Goal: Find specific page/section: Find specific page/section

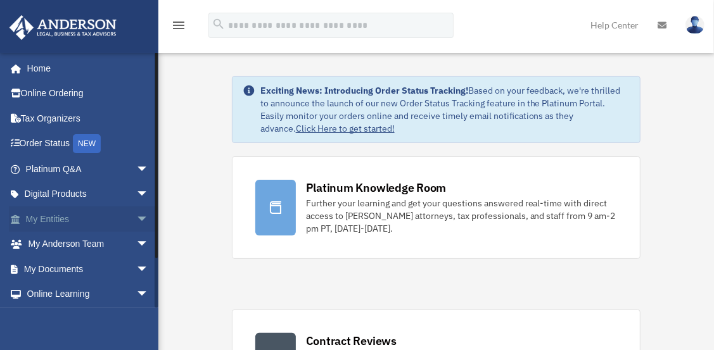
click at [119, 223] on link "My Entities arrow_drop_down" at bounding box center [88, 219] width 159 height 25
click at [136, 241] on span "arrow_drop_down" at bounding box center [148, 245] width 25 height 26
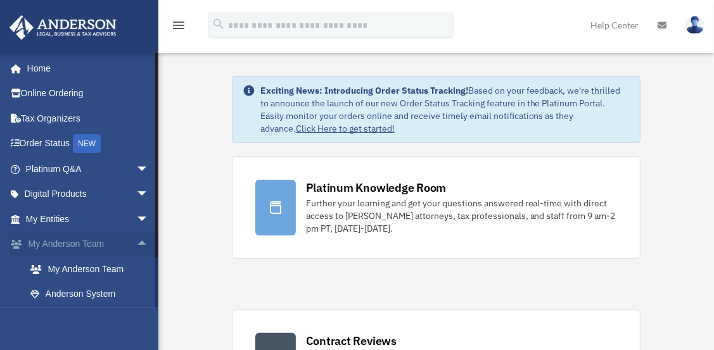
click at [136, 238] on span "arrow_drop_up" at bounding box center [148, 245] width 25 height 26
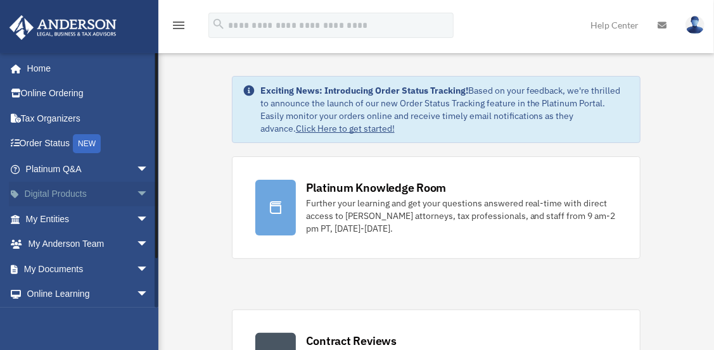
click at [136, 191] on span "arrow_drop_down" at bounding box center [148, 195] width 25 height 26
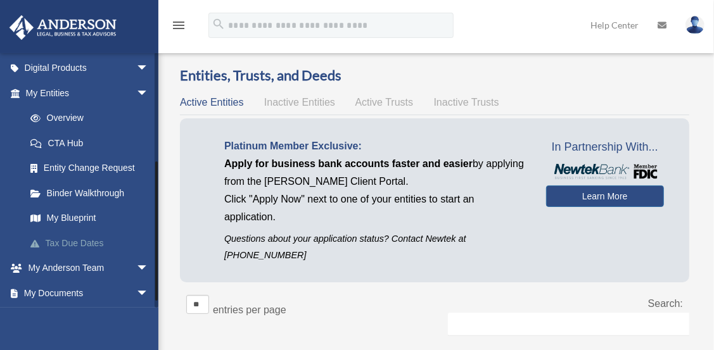
scroll to position [190, 0]
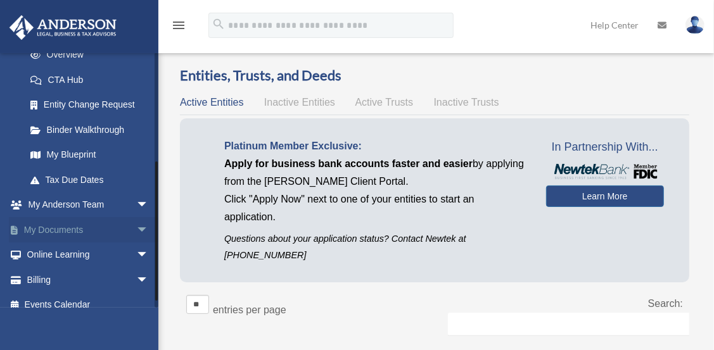
click at [136, 235] on span "arrow_drop_down" at bounding box center [148, 230] width 25 height 26
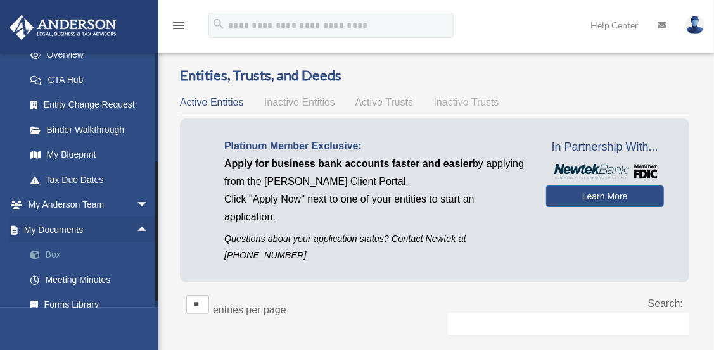
click at [87, 249] on link "Box" at bounding box center [93, 255] width 150 height 25
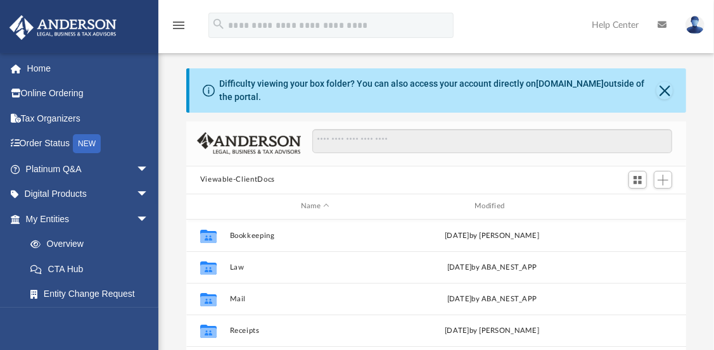
scroll to position [278, 491]
click at [667, 91] on button "Close" at bounding box center [665, 91] width 16 height 18
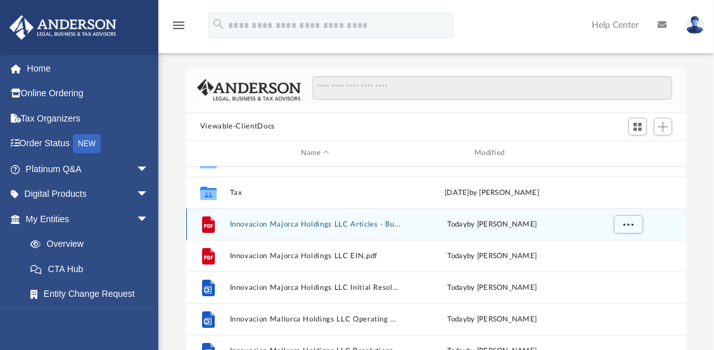
scroll to position [126, 0]
